Goal: Information Seeking & Learning: Learn about a topic

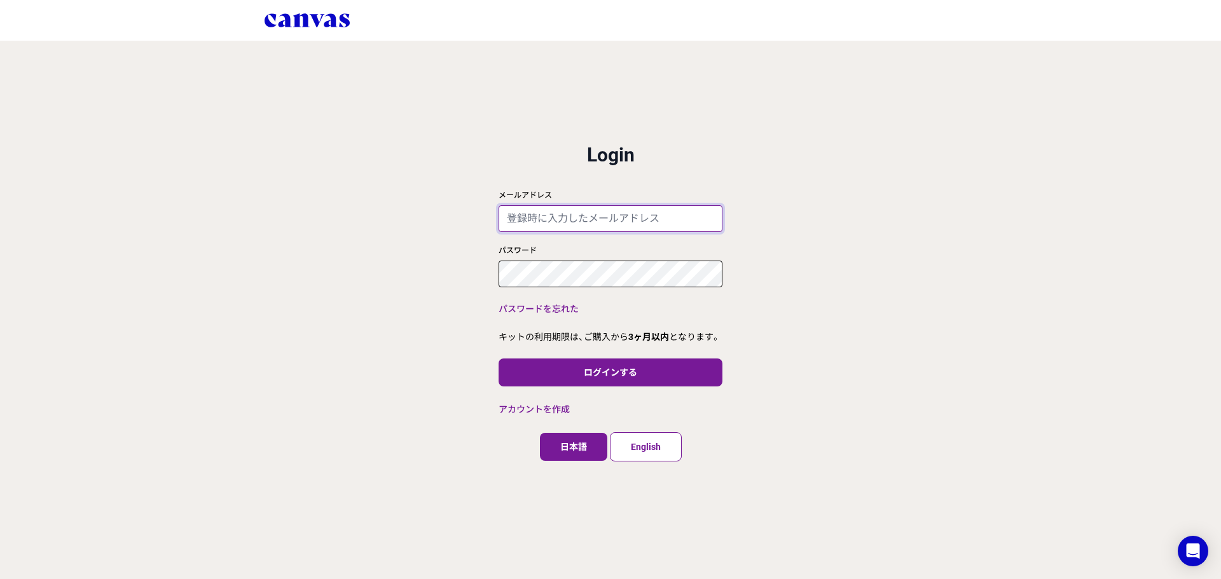
click at [567, 213] on input "メールアドレス" at bounding box center [611, 218] width 224 height 27
paste input "[EMAIL_ADDRESS][DOMAIN_NAME]"
type input "[EMAIL_ADDRESS][DOMAIN_NAME]"
click at [834, 183] on div "close ログイン 利用規約 プライバシーポリシー Login メールアドレス [EMAIL_ADDRESS][DOMAIN_NAME] パスワード パスワ…" at bounding box center [610, 289] width 1221 height 579
click at [815, 323] on div "close ログイン 利用規約 プライバシーポリシー Login メールアドレス [EMAIL_ADDRESS][DOMAIN_NAME] パスワード パスワ…" at bounding box center [610, 289] width 1221 height 579
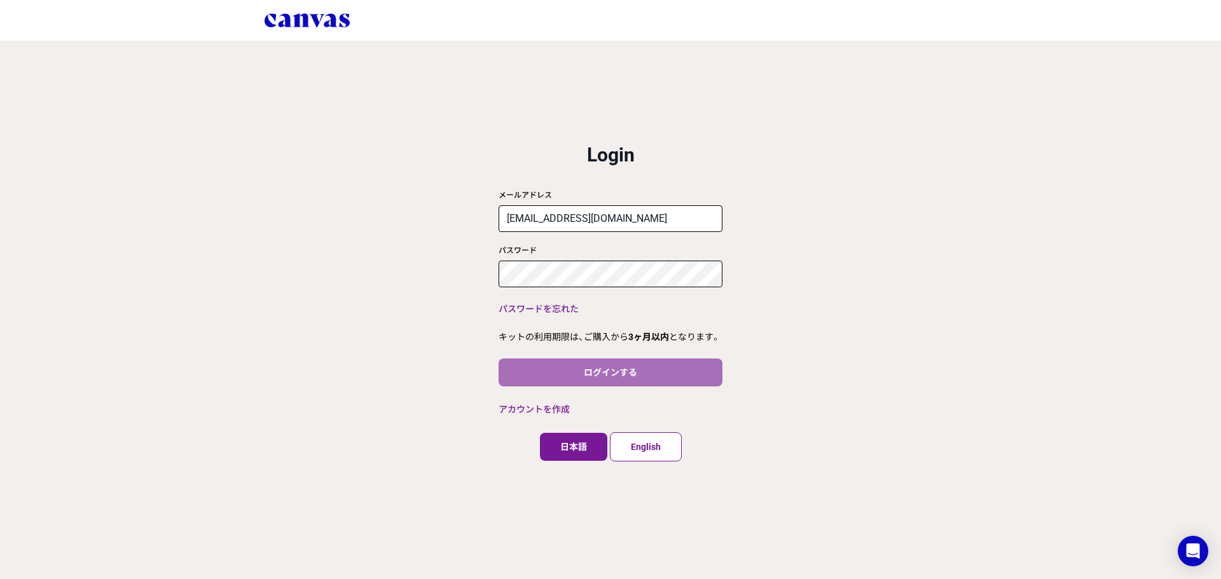
click at [611, 373] on button "ログインする" at bounding box center [611, 373] width 224 height 28
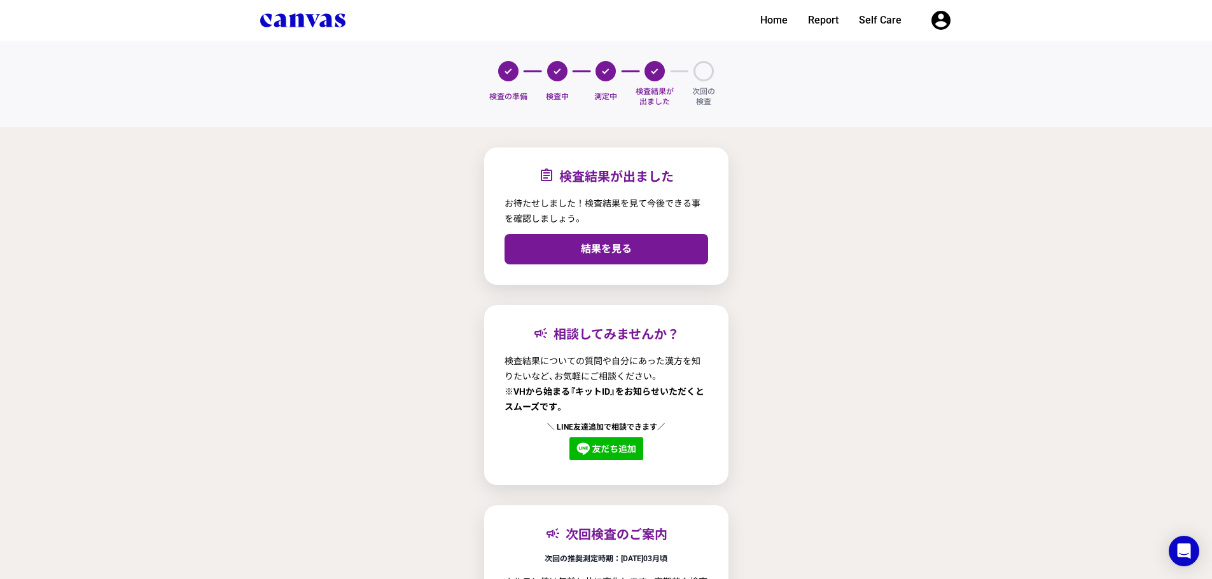
click at [890, 354] on div "assignment 検査結果が出ました お待たせしました！検査結果を見て今後できる事を確認しましょう。 結果を見る campaign 相談してみませんか？ …" at bounding box center [605, 427] width 1171 height 559
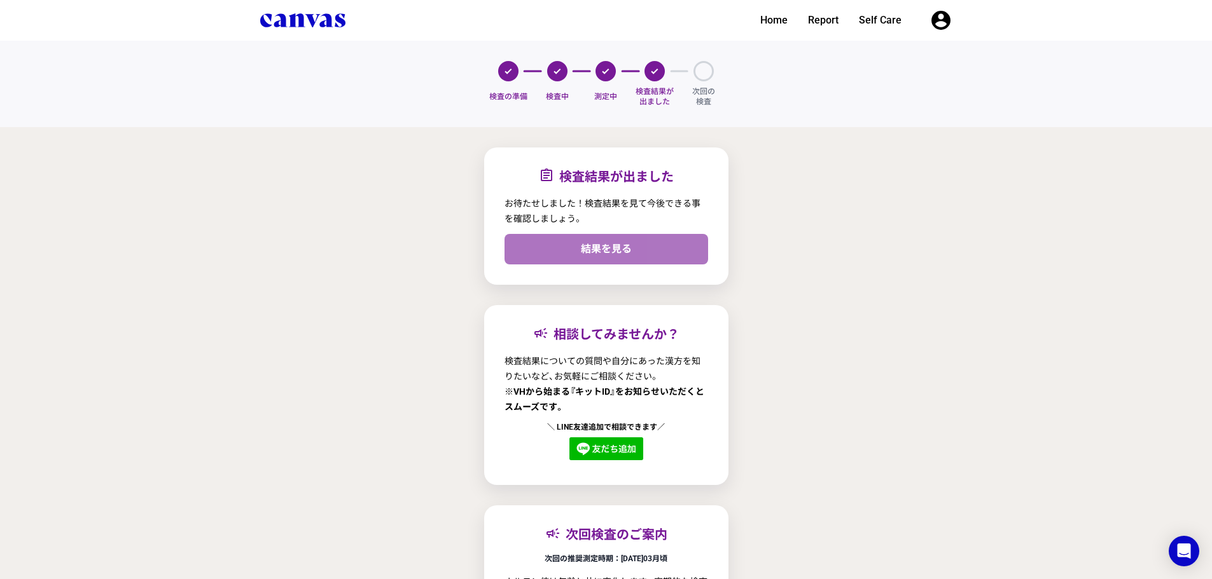
click at [635, 253] on link "結果を見る" at bounding box center [606, 249] width 204 height 31
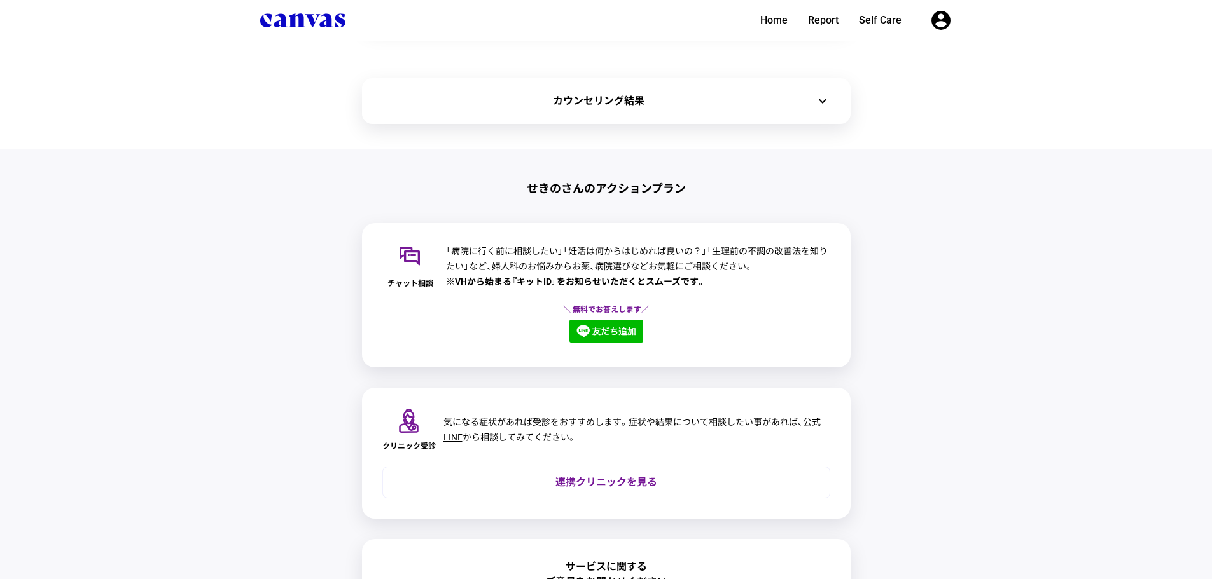
scroll to position [193, 0]
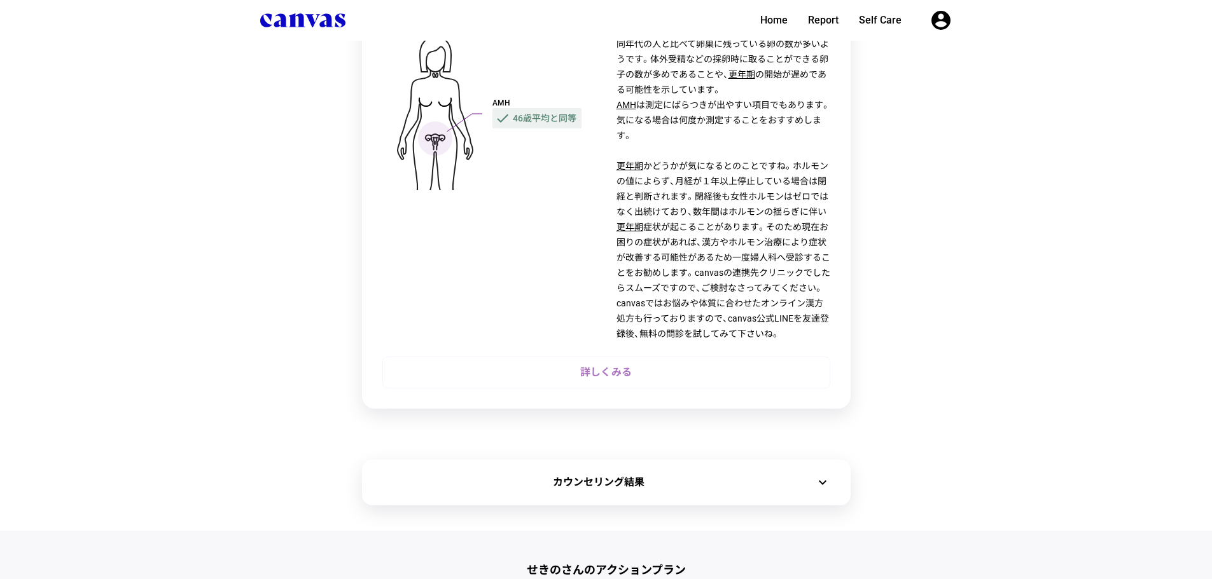
click at [626, 382] on link "詳しくみる" at bounding box center [606, 373] width 448 height 32
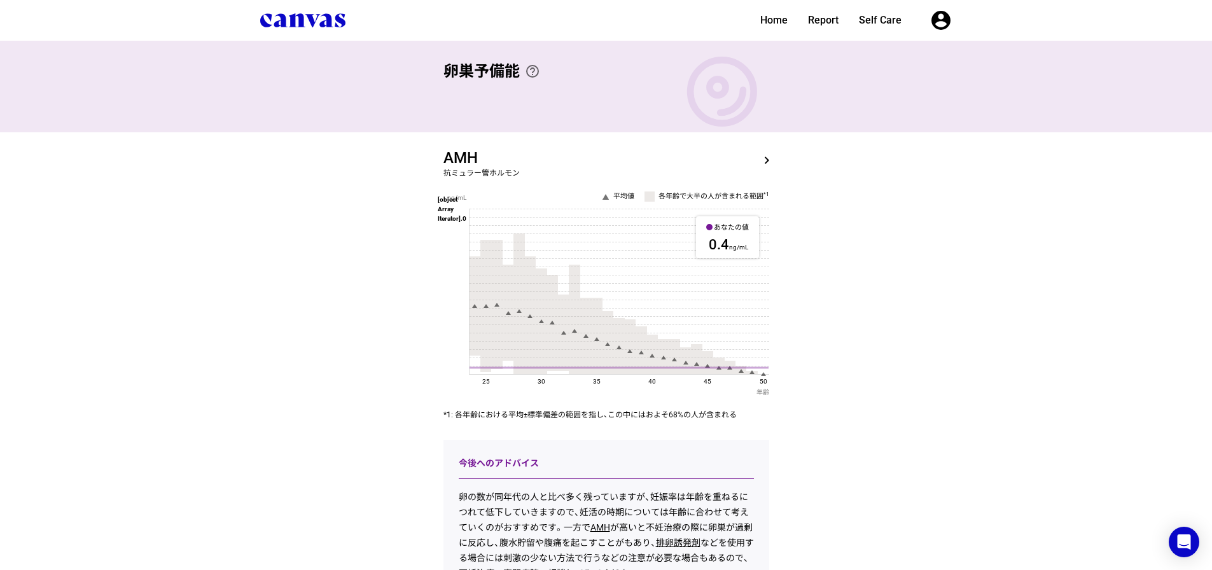
click at [305, 328] on div "卵巣予備能 help_outline 卵巣予備能を検査してわかること 卵巣予備能は、卵子の残り数と質を含めた、妊娠に向けた卵巣の能力を表します。卵子の数はAM…" at bounding box center [606, 417] width 1212 height 752
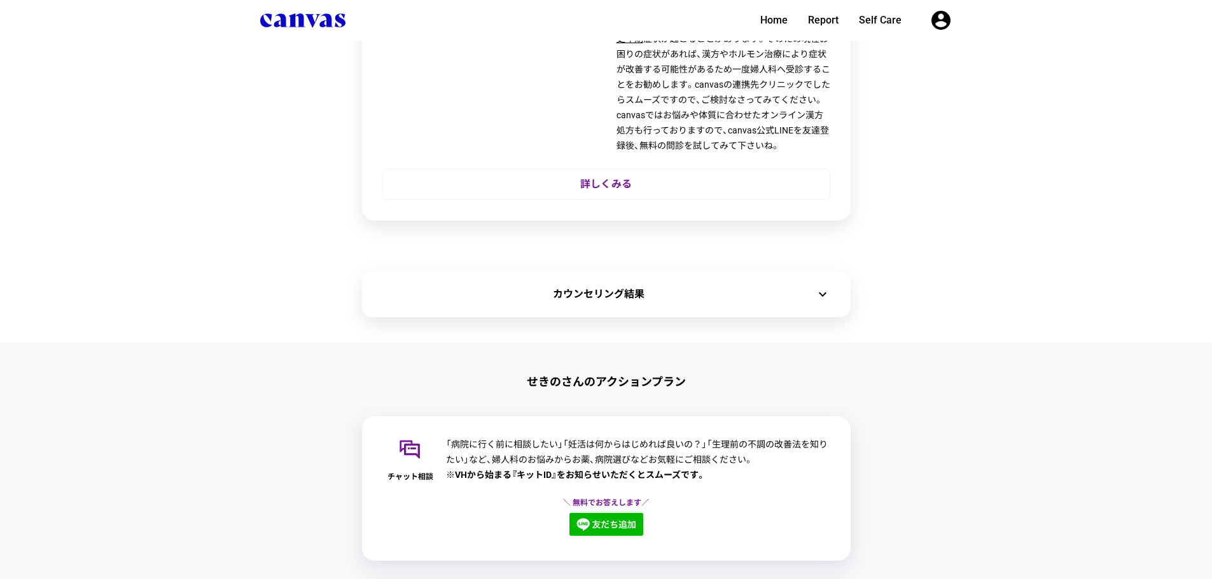
scroll to position [64, 0]
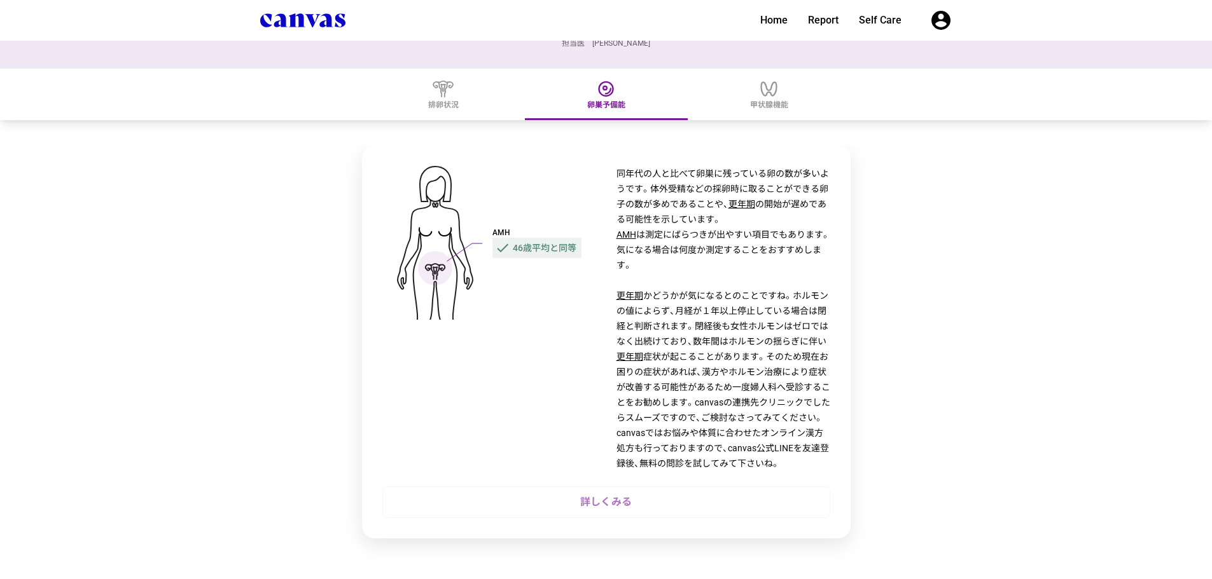
click at [612, 501] on link "詳しくみる" at bounding box center [606, 503] width 448 height 32
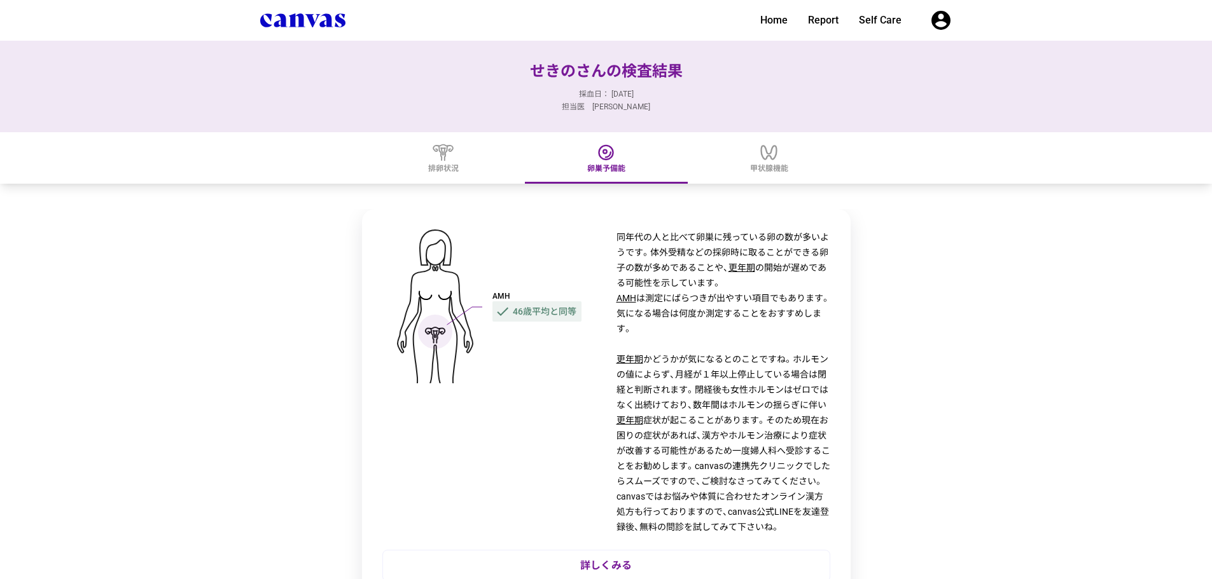
click at [1003, 329] on li "AMH check 46歳平均と同等 同年代の人と比べて卵巣に残っている卵の数が多いようです。体外受精などの採卵時に取ることができる卵子の数が多めであることや…" at bounding box center [605, 418] width 1171 height 418
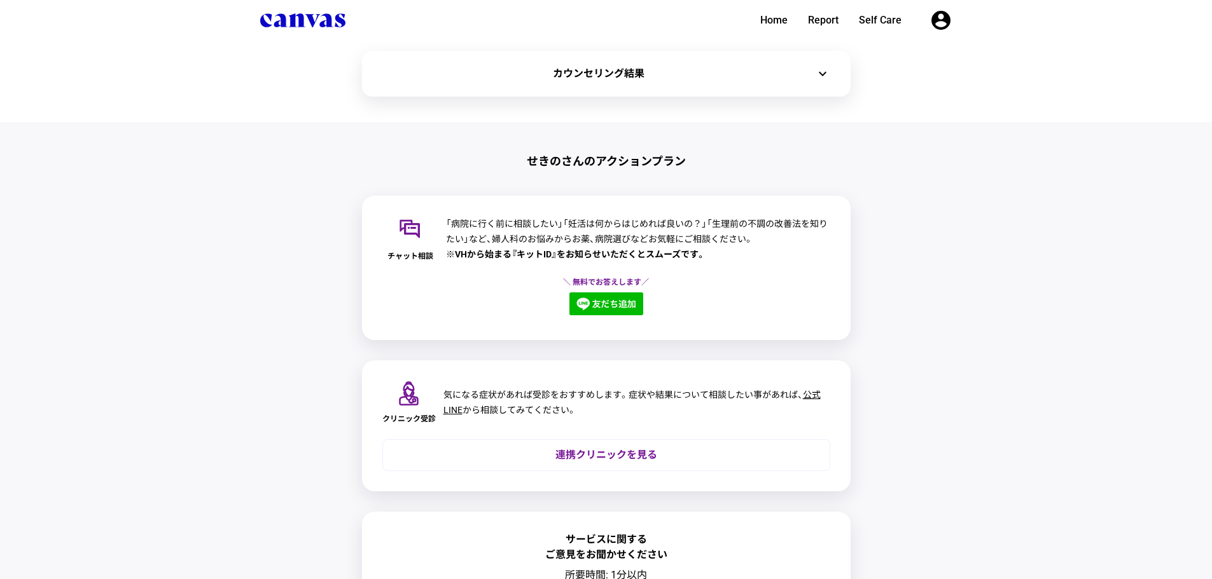
scroll to position [572, 0]
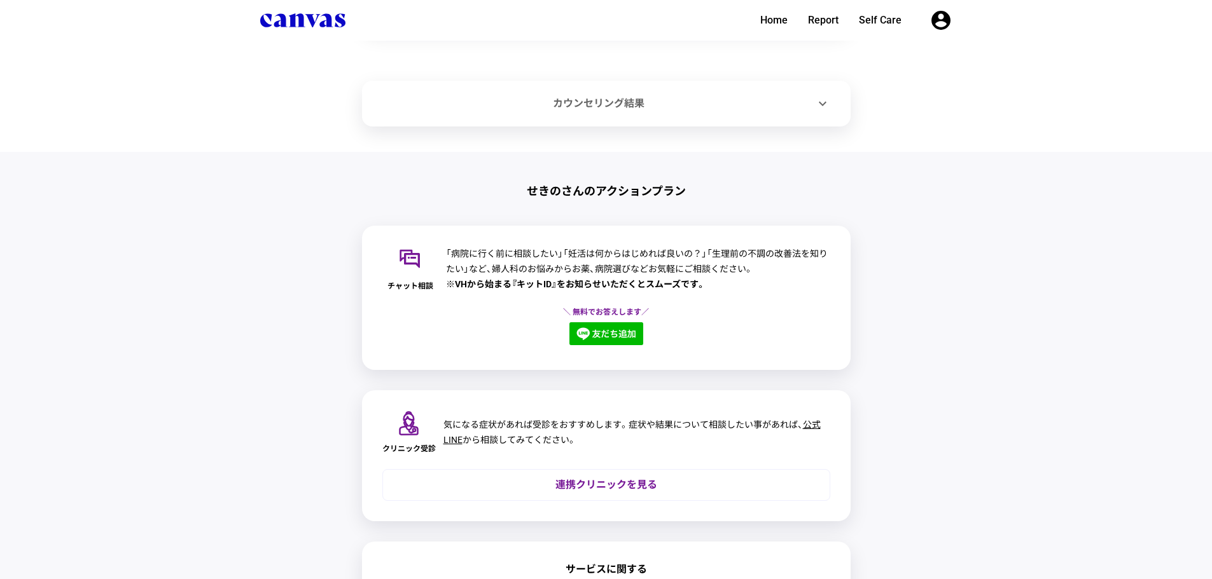
click at [598, 116] on div "カウンセリング結果 expand_more" at bounding box center [606, 104] width 488 height 46
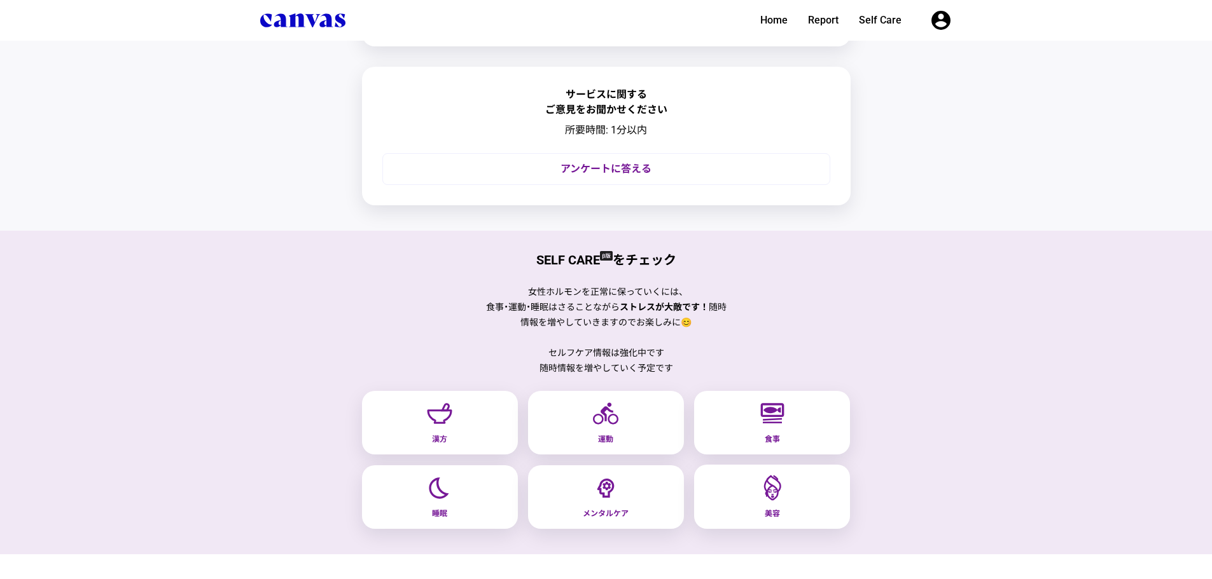
scroll to position [1441, 0]
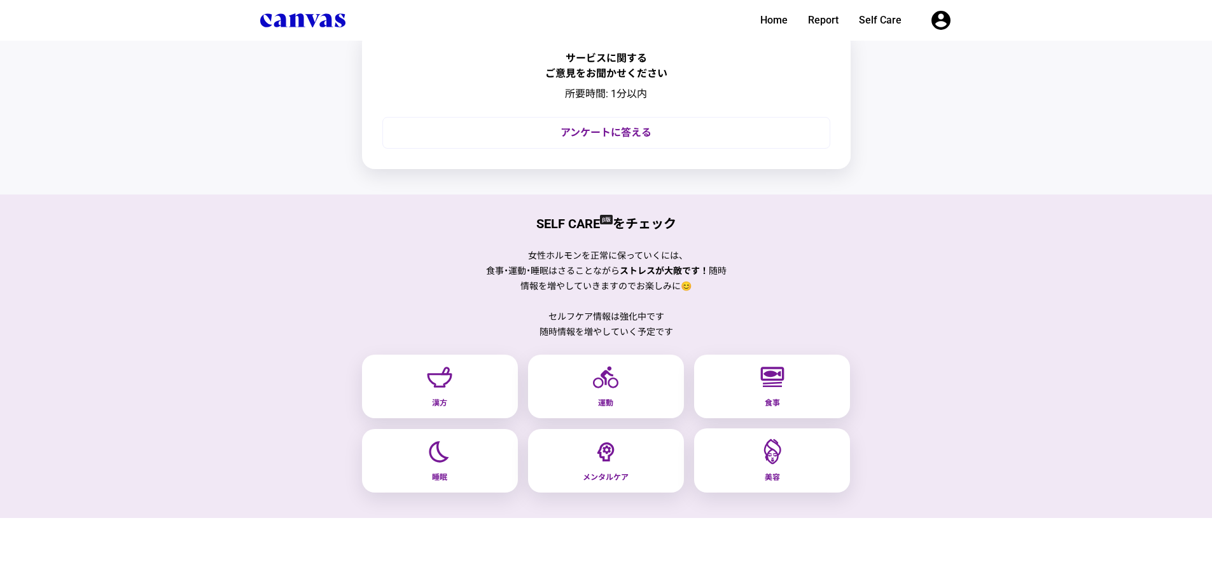
click at [426, 279] on div "Self Care をチェック 女性ホルモンを正常に保っていくには、 食事・運動・睡眠はさることながら ストレスが大敵です！ 随時情報を増やしていきますのでお…" at bounding box center [605, 254] width 1171 height 79
click at [423, 279] on div "Self Care をチェック 女性ホルモンを正常に保っていくには、 食事・運動・睡眠はさることながら ストレスが大敵です！ 随時情報を増やしていきますのでお…" at bounding box center [605, 254] width 1171 height 79
